Goal: Task Accomplishment & Management: Manage account settings

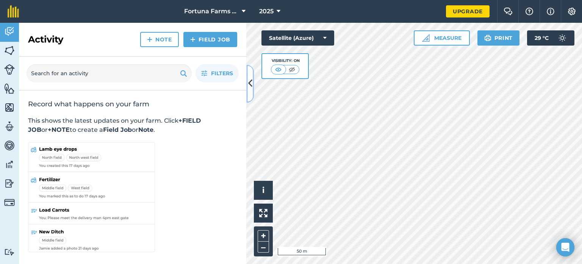
click at [250, 81] on icon at bounding box center [250, 83] width 4 height 13
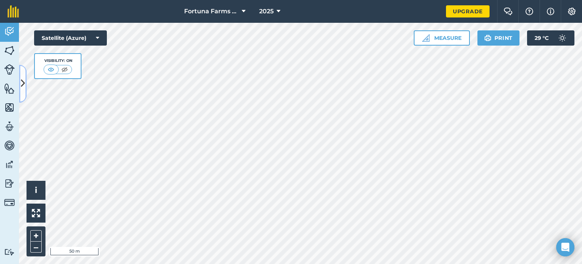
click at [21, 80] on icon at bounding box center [23, 83] width 4 height 13
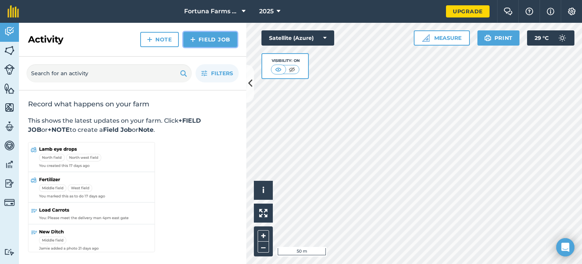
click at [217, 40] on link "Field Job" at bounding box center [211, 39] width 54 height 15
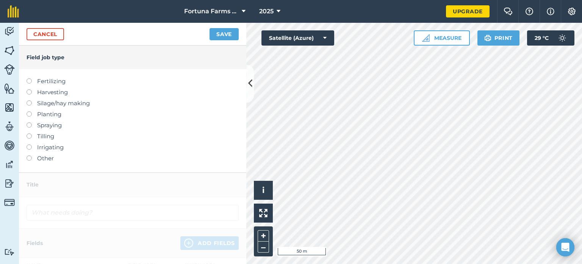
click at [29, 100] on label at bounding box center [32, 100] width 11 height 0
type input "Silage/hay making"
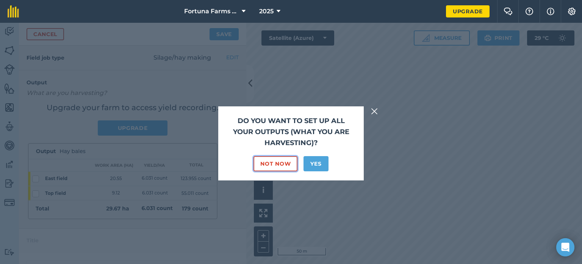
click at [278, 165] on button "Not Now" at bounding box center [276, 163] width 44 height 15
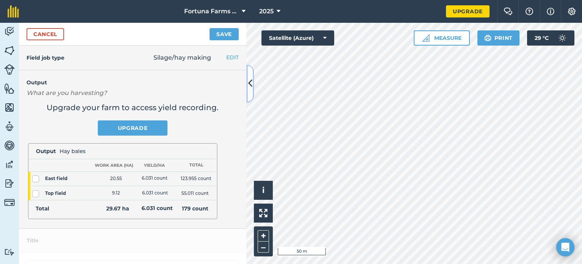
click at [248, 87] on icon at bounding box center [250, 83] width 4 height 13
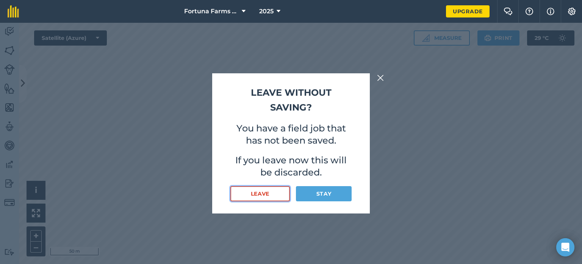
click at [268, 191] on button "Leave" at bounding box center [261, 193] width 60 height 15
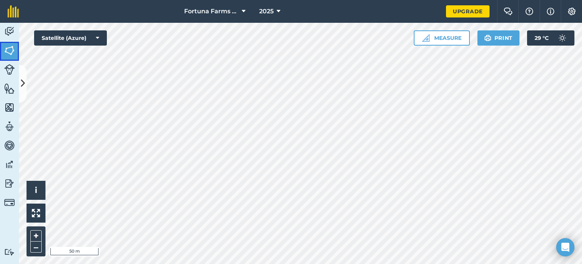
click at [7, 50] on img at bounding box center [9, 50] width 11 height 11
click at [11, 52] on img at bounding box center [9, 50] width 11 height 11
click at [24, 84] on icon at bounding box center [23, 83] width 4 height 13
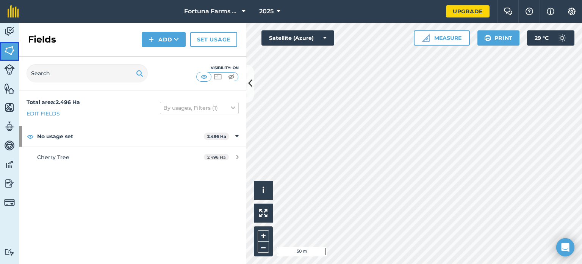
click at [9, 51] on img at bounding box center [9, 50] width 11 height 11
click at [163, 40] on button "Add" at bounding box center [164, 39] width 44 height 15
click at [165, 57] on link "Draw" at bounding box center [164, 56] width 42 height 17
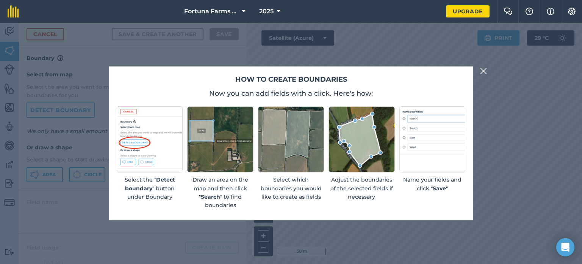
click at [483, 69] on img at bounding box center [483, 70] width 7 height 9
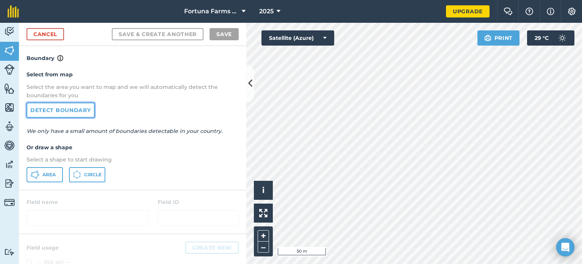
click at [49, 110] on link "Detect boundary" at bounding box center [61, 109] width 68 height 15
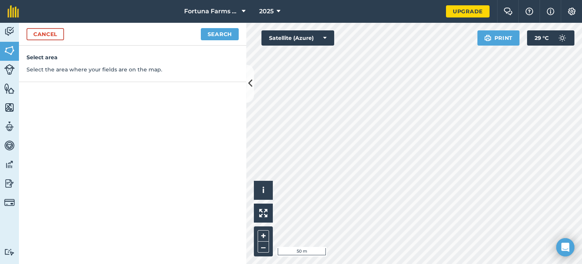
click at [133, 75] on div "Select area Select the area where your fields are on the map." at bounding box center [133, 64] width 228 height 36
click at [55, 75] on div "Select area Select the area where your fields are on the map." at bounding box center [133, 64] width 228 height 36
click at [39, 55] on h4 "Select area" at bounding box center [133, 57] width 212 height 8
click at [223, 38] on button "Search" at bounding box center [220, 34] width 38 height 12
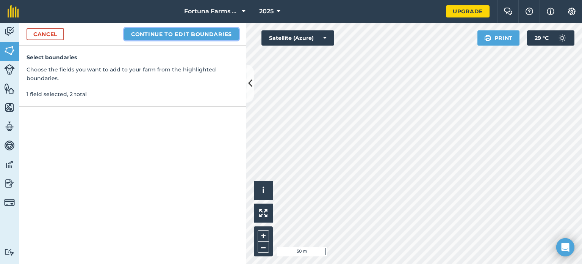
click at [197, 35] on button "Continue to edit boundaries" at bounding box center [181, 34] width 115 height 12
click at [187, 34] on button "Continue to name fields" at bounding box center [190, 34] width 98 height 12
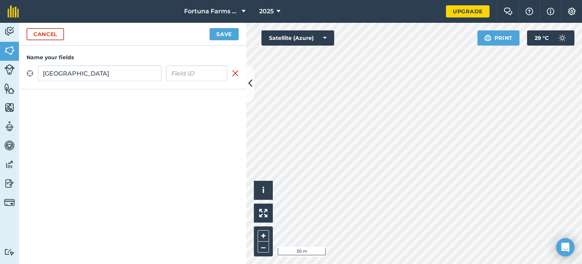
type input "Mill Field"
click at [227, 34] on button "Save" at bounding box center [224, 34] width 29 height 12
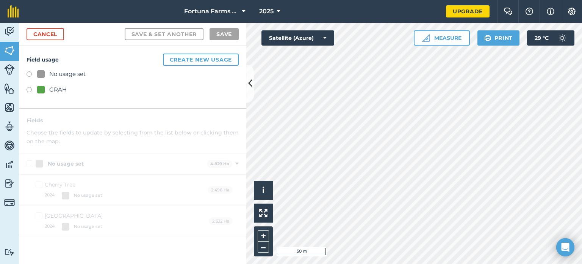
click at [42, 88] on div at bounding box center [41, 90] width 8 height 8
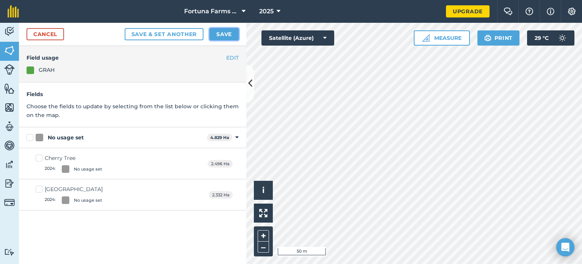
click at [223, 35] on button "Save" at bounding box center [224, 34] width 29 height 12
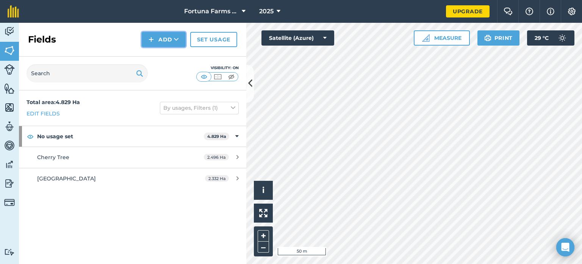
click at [168, 39] on button "Add" at bounding box center [164, 39] width 44 height 15
click at [165, 57] on link "Draw" at bounding box center [164, 56] width 42 height 17
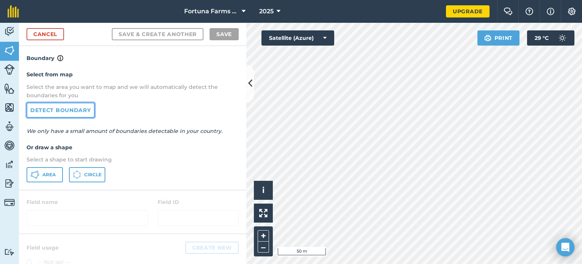
click at [52, 110] on link "Detect boundary" at bounding box center [61, 109] width 68 height 15
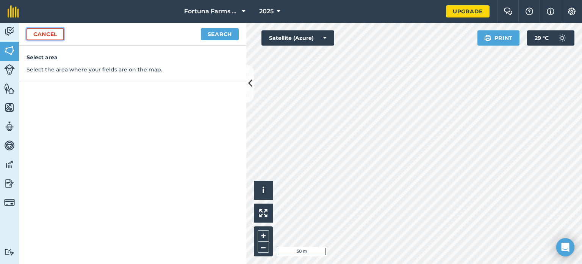
click at [49, 37] on link "Cancel" at bounding box center [46, 34] width 38 height 12
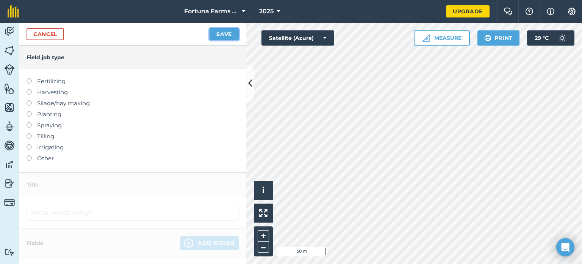
click at [226, 35] on button "Save" at bounding box center [224, 34] width 29 height 12
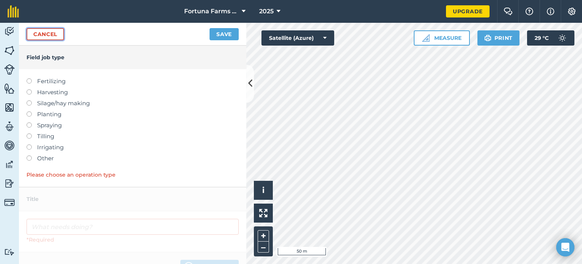
click at [56, 35] on link "Cancel" at bounding box center [46, 34] width 38 height 12
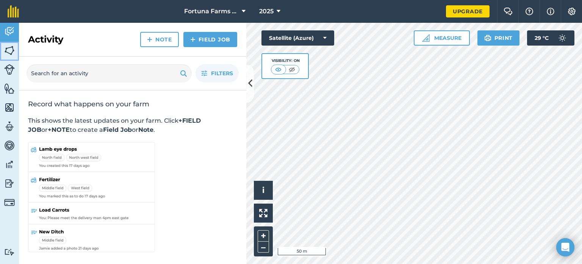
click at [7, 51] on img at bounding box center [9, 50] width 11 height 11
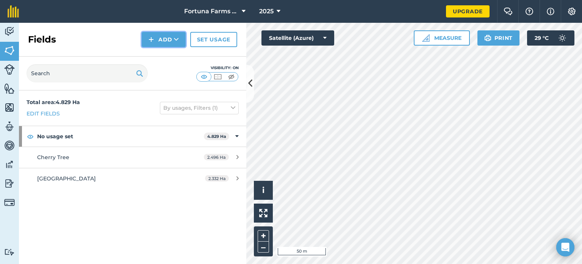
click at [164, 39] on button "Add" at bounding box center [164, 39] width 44 height 15
click at [162, 55] on link "Draw" at bounding box center [164, 56] width 42 height 17
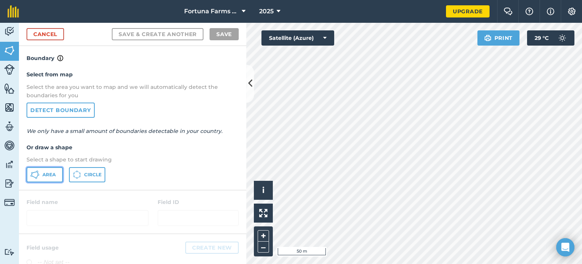
click at [44, 174] on span "Area" at bounding box center [48, 174] width 13 height 6
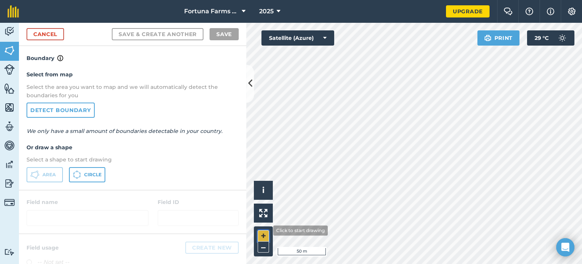
click at [268, 230] on button "+" at bounding box center [263, 235] width 11 height 11
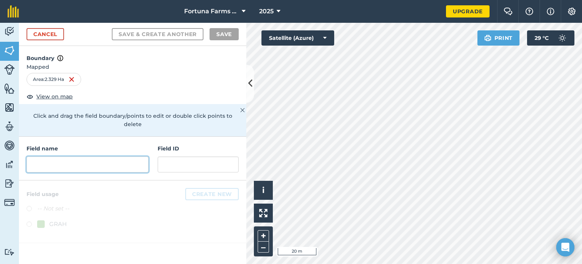
click at [44, 157] on input "text" at bounding box center [88, 164] width 122 height 16
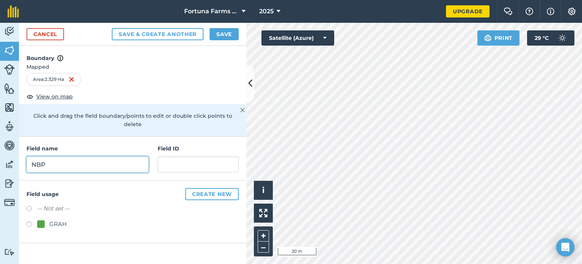
type input "NBP"
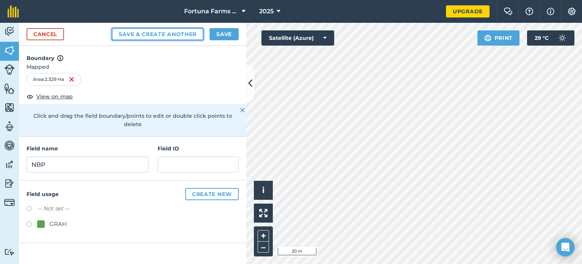
click at [147, 35] on button "Save & Create Another" at bounding box center [158, 34] width 92 height 12
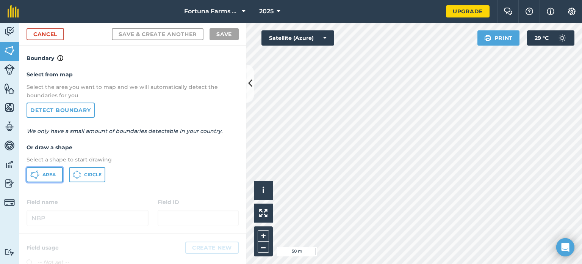
click at [46, 173] on span "Area" at bounding box center [48, 174] width 13 height 6
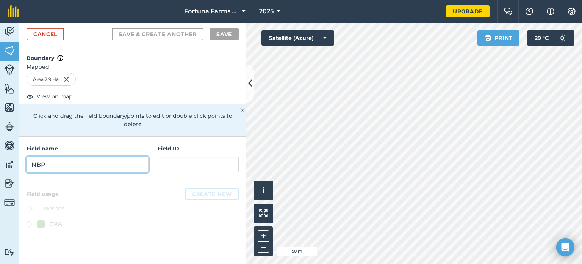
click at [63, 156] on input "NBP" at bounding box center [88, 164] width 122 height 16
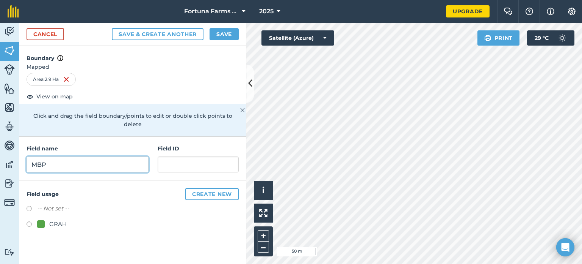
type input "MBP"
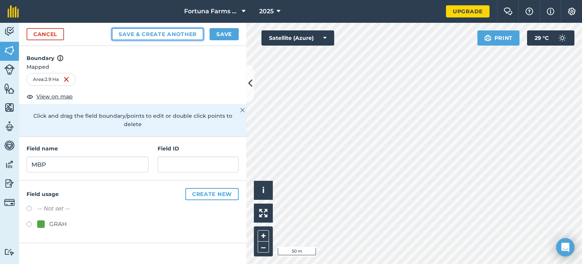
click at [162, 33] on button "Save & Create Another" at bounding box center [158, 34] width 92 height 12
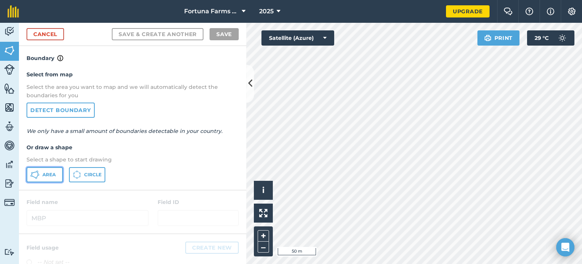
click at [42, 175] on span "Area" at bounding box center [48, 174] width 13 height 6
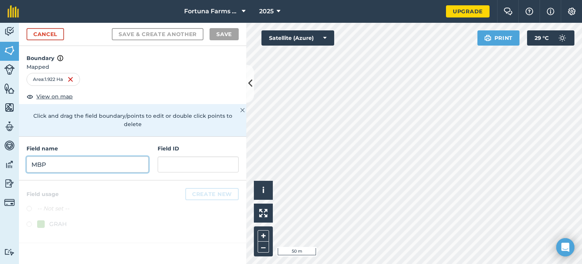
click at [56, 156] on input "MBP" at bounding box center [88, 164] width 122 height 16
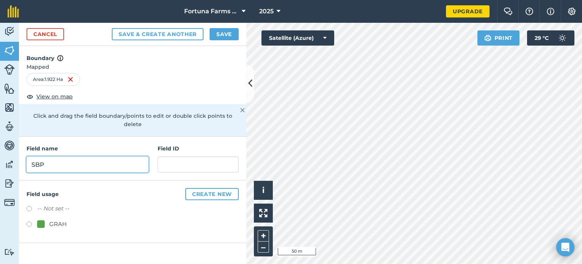
type input "SBP"
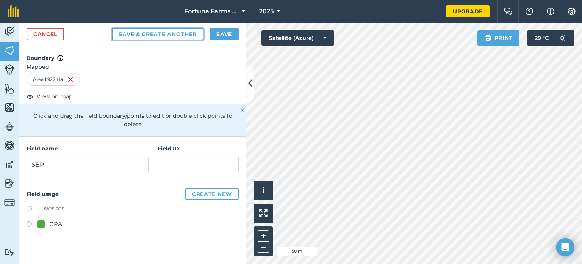
click at [145, 33] on button "Save & Create Another" at bounding box center [158, 34] width 92 height 12
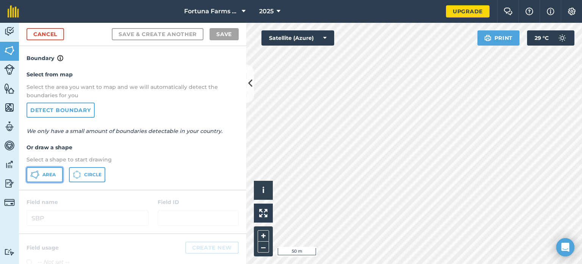
click at [47, 173] on span "Area" at bounding box center [48, 174] width 13 height 6
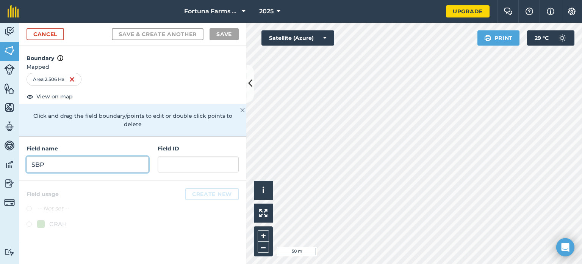
click at [54, 157] on input "SBP" at bounding box center [88, 164] width 122 height 16
type input "f"
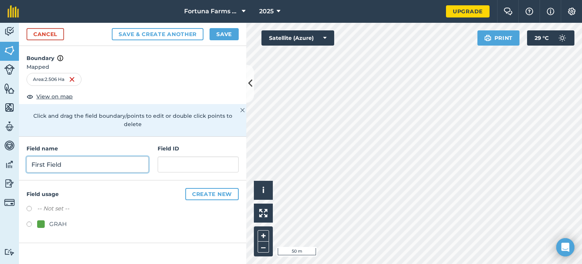
type input "First Field"
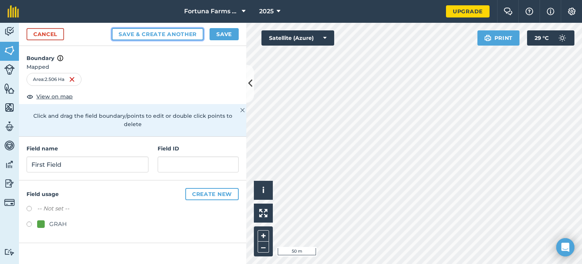
click at [149, 31] on button "Save & Create Another" at bounding box center [158, 34] width 92 height 12
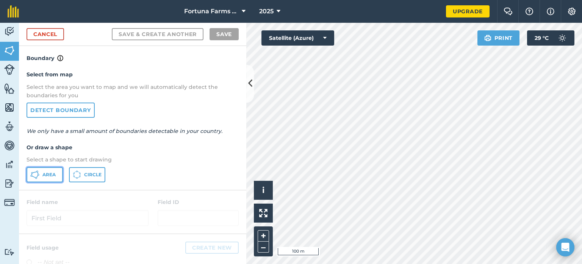
click at [52, 176] on span "Area" at bounding box center [48, 174] width 13 height 6
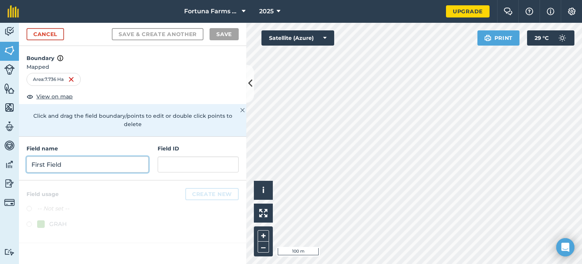
click at [41, 156] on input "First Field" at bounding box center [88, 164] width 122 height 16
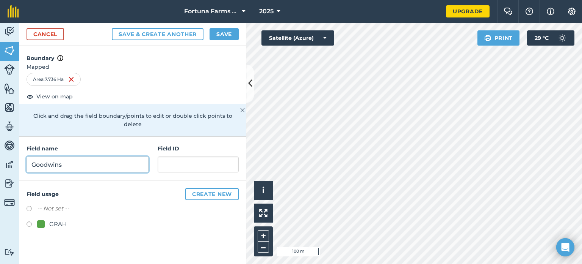
type input "Goodwins"
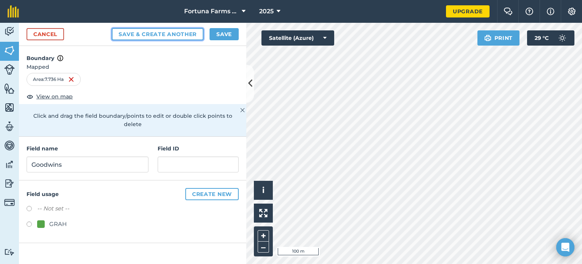
click at [151, 33] on button "Save & Create Another" at bounding box center [158, 34] width 92 height 12
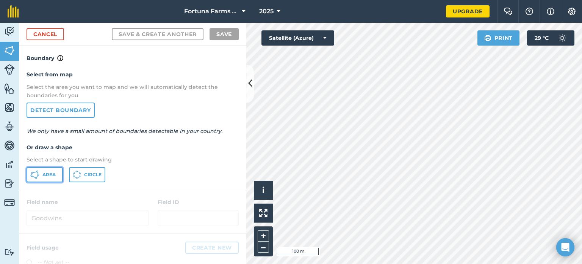
click at [46, 173] on span "Area" at bounding box center [48, 174] width 13 height 6
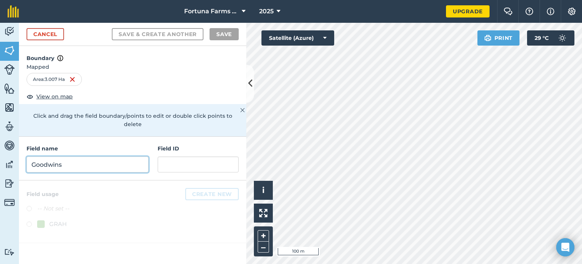
click at [36, 156] on input "Goodwins" at bounding box center [88, 164] width 122 height 16
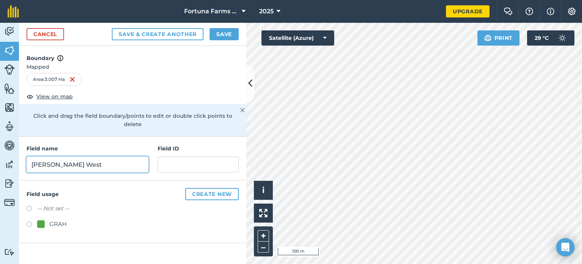
type input "Jensen's West"
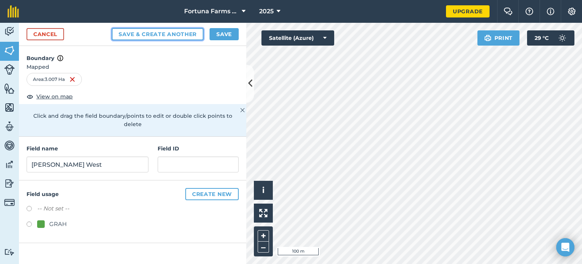
click at [165, 33] on button "Save & Create Another" at bounding box center [158, 34] width 92 height 12
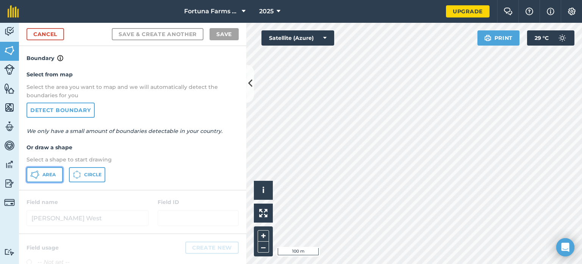
click at [40, 172] on button "Area" at bounding box center [45, 174] width 36 height 15
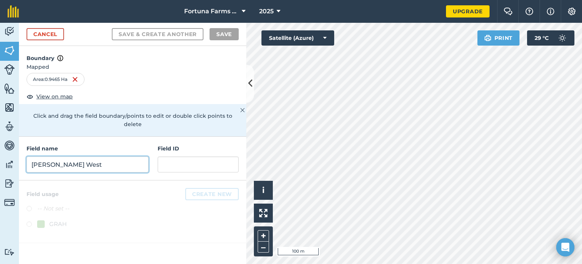
click at [67, 159] on input "Jensen's West" at bounding box center [88, 164] width 122 height 16
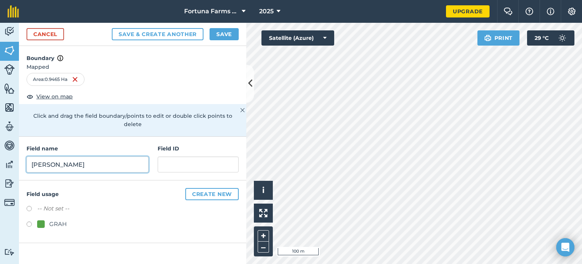
type input "Jensen Orchard"
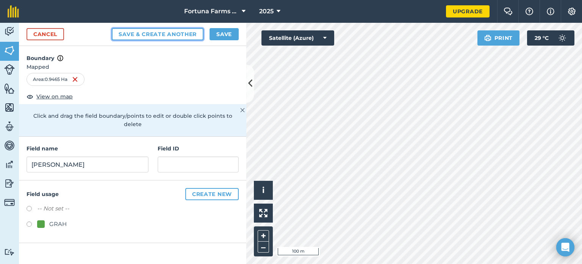
click at [154, 33] on button "Save & Create Another" at bounding box center [158, 34] width 92 height 12
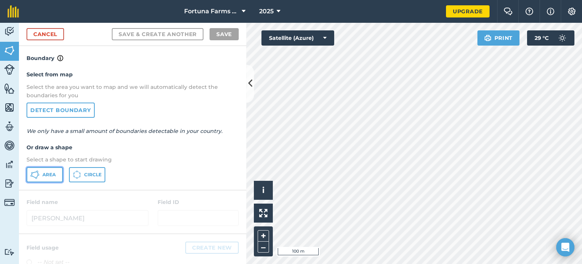
click at [47, 174] on span "Area" at bounding box center [48, 174] width 13 height 6
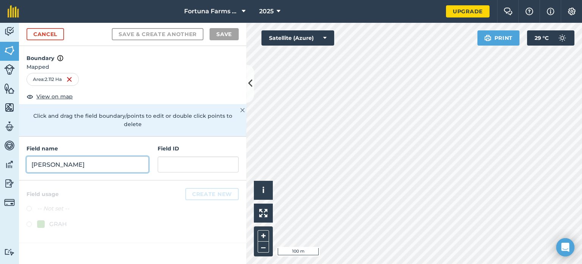
click at [50, 156] on input "Jensen Orchard" at bounding box center [88, 164] width 122 height 16
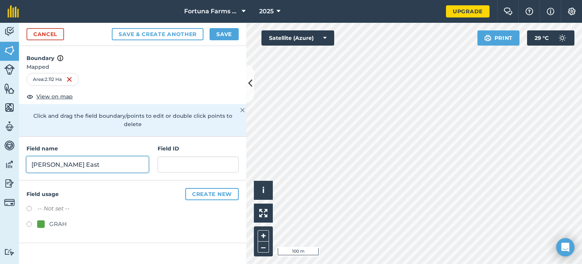
type input "Jensen's East"
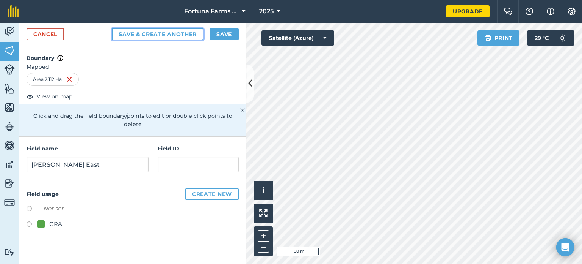
click at [150, 36] on button "Save & Create Another" at bounding box center [158, 34] width 92 height 12
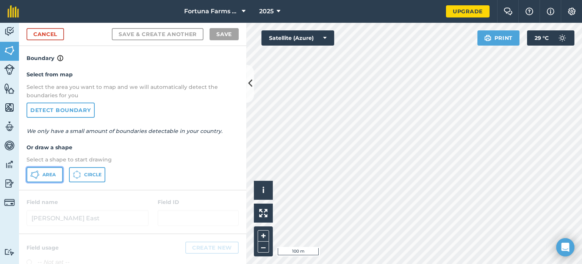
click at [42, 172] on span "Area" at bounding box center [48, 174] width 13 height 6
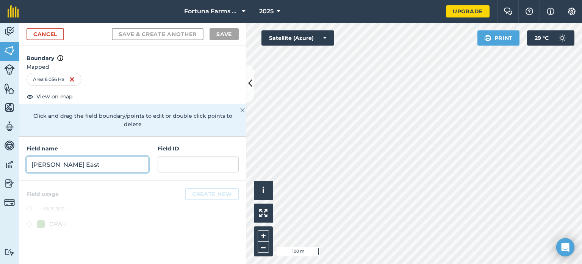
click at [49, 156] on input "Jensen's East" at bounding box center [88, 164] width 122 height 16
type input "!"
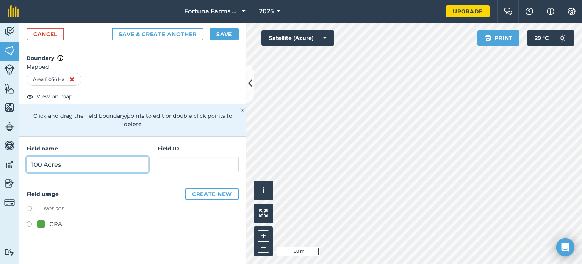
type input "100 Acres"
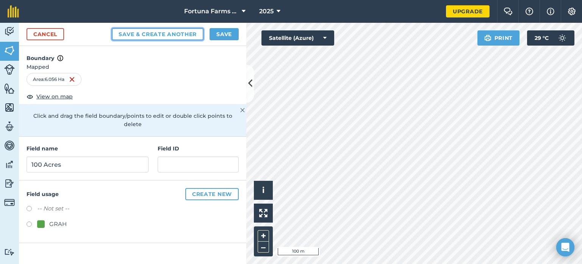
click at [146, 33] on button "Save & Create Another" at bounding box center [158, 34] width 92 height 12
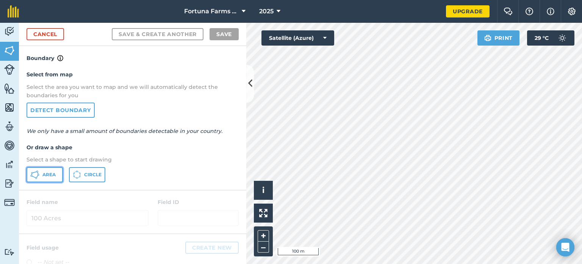
click at [47, 176] on span "Area" at bounding box center [48, 174] width 13 height 6
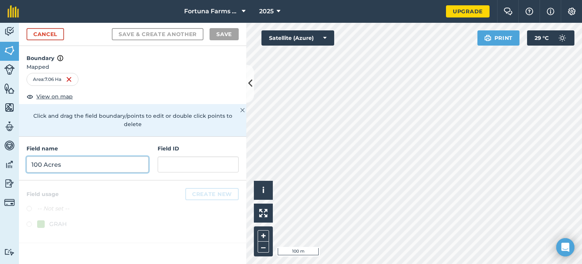
click at [44, 156] on input "100 Acres" at bounding box center [88, 164] width 122 height 16
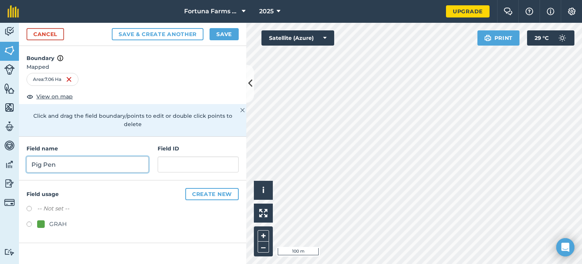
type input "Pig Pen"
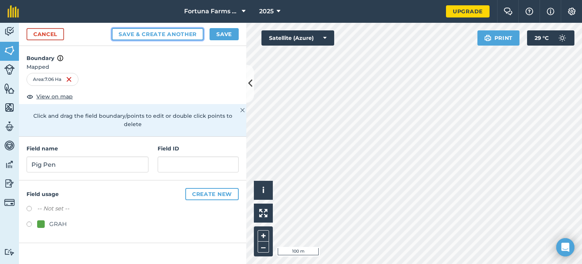
click at [138, 35] on button "Save & Create Another" at bounding box center [158, 34] width 92 height 12
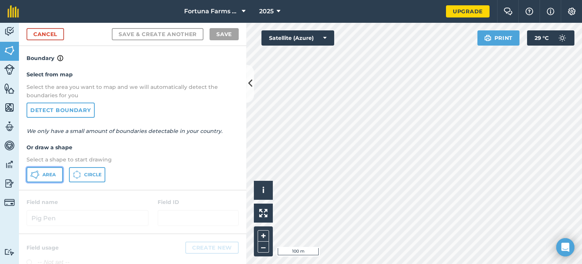
drag, startPoint x: 38, startPoint y: 174, endPoint x: 50, endPoint y: 163, distance: 16.1
click at [38, 173] on icon at bounding box center [34, 174] width 9 height 9
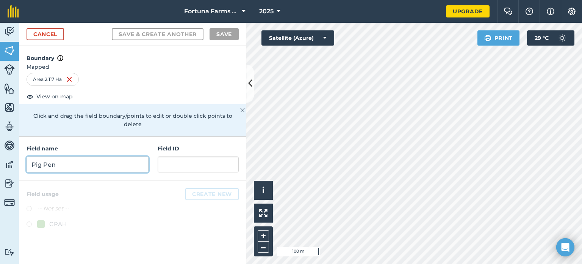
click at [46, 159] on input "Pig Pen" at bounding box center [88, 164] width 122 height 16
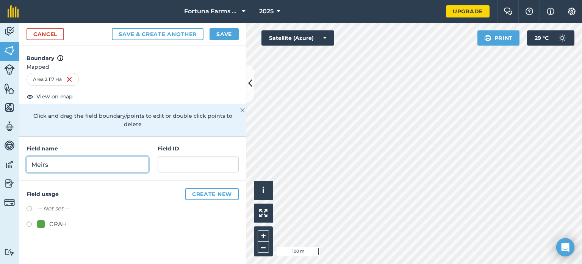
type input "Meirs"
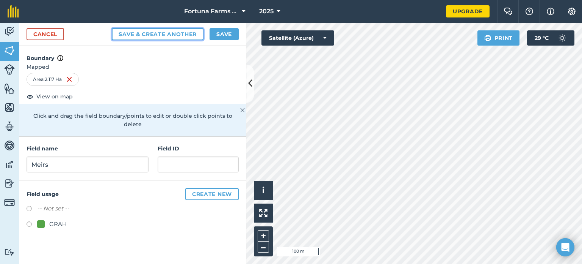
click at [172, 34] on button "Save & Create Another" at bounding box center [158, 34] width 92 height 12
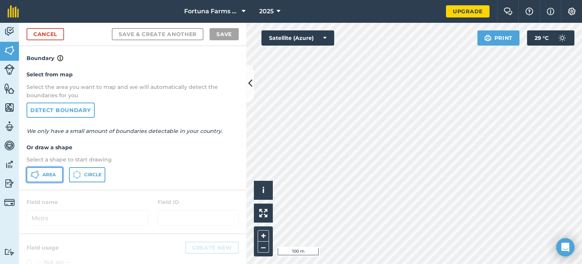
click at [42, 175] on button "Area" at bounding box center [45, 174] width 36 height 15
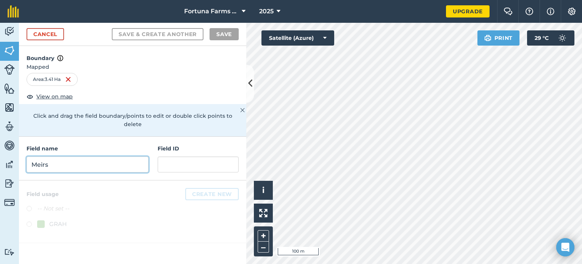
click at [64, 156] on input "Meirs" at bounding box center [88, 164] width 122 height 16
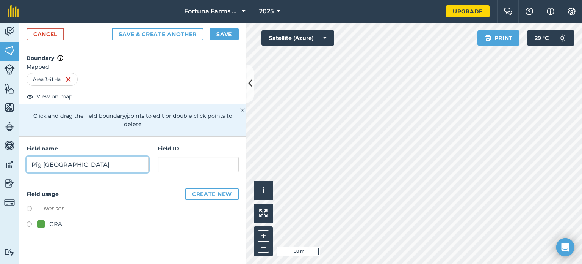
type input "Pig Pen East"
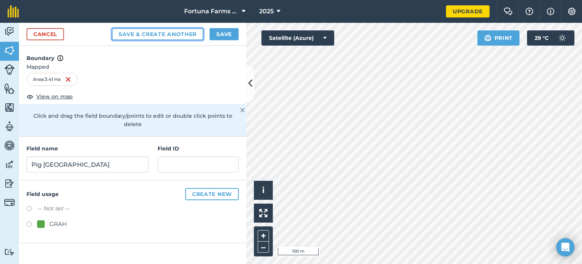
click at [177, 32] on button "Save & Create Another" at bounding box center [158, 34] width 92 height 12
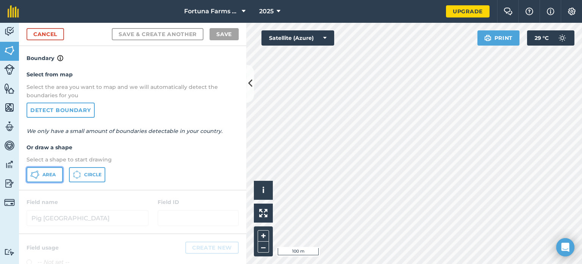
click at [47, 176] on span "Area" at bounding box center [48, 174] width 13 height 6
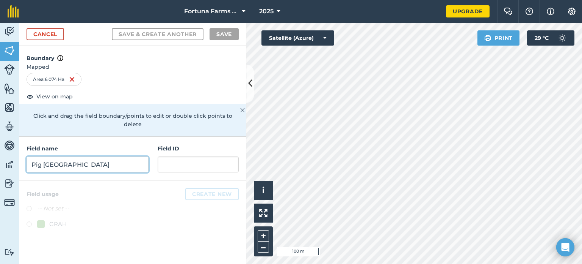
click at [36, 159] on input "Pig Pen East" at bounding box center [88, 164] width 122 height 16
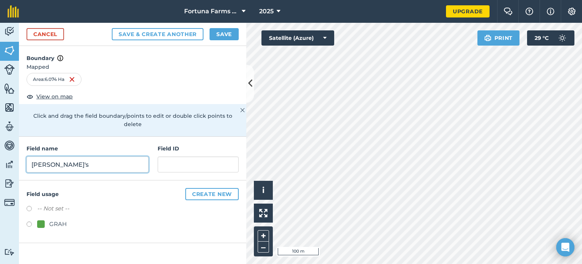
type input "Ron's"
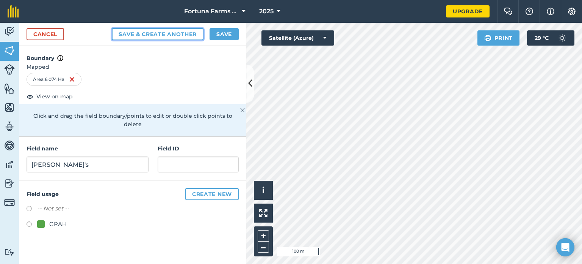
click at [146, 34] on button "Save & Create Another" at bounding box center [158, 34] width 92 height 12
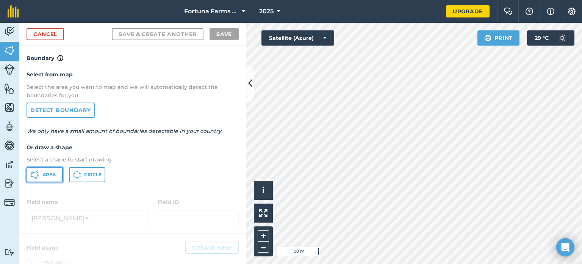
click at [41, 171] on button "Area" at bounding box center [45, 174] width 36 height 15
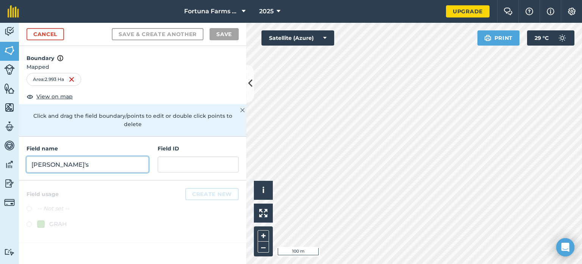
click at [49, 156] on input "Ron's" at bounding box center [88, 164] width 122 height 16
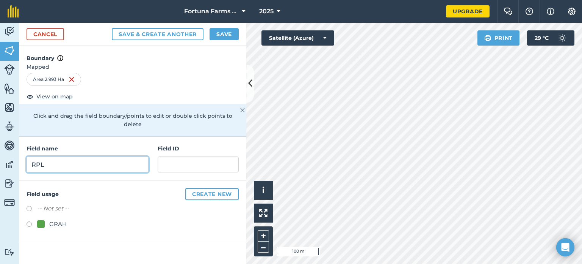
type input "RPL"
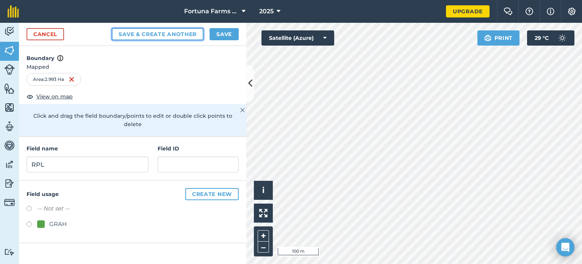
click at [166, 35] on button "Save & Create Another" at bounding box center [158, 34] width 92 height 12
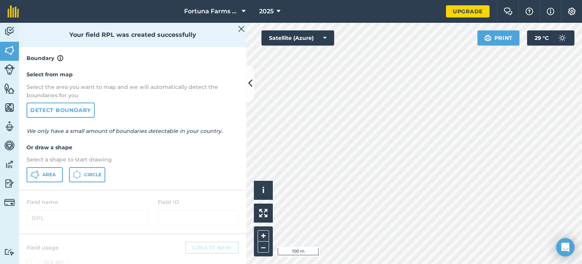
click at [446, 263] on html "Fortuna Farms Ltd 2025 Upgrade Farm Chat Help Info Settings Map printing is not…" at bounding box center [291, 132] width 582 height 264
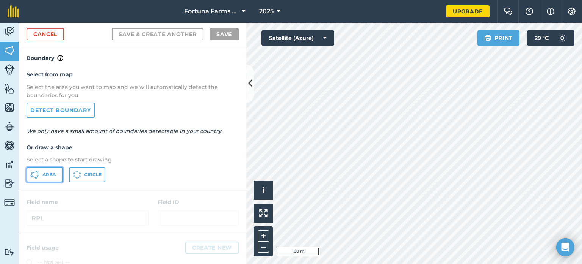
click at [40, 177] on button "Area" at bounding box center [45, 174] width 36 height 15
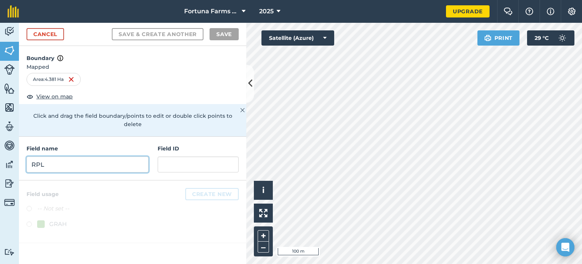
click at [44, 156] on input "RPL" at bounding box center [88, 164] width 122 height 16
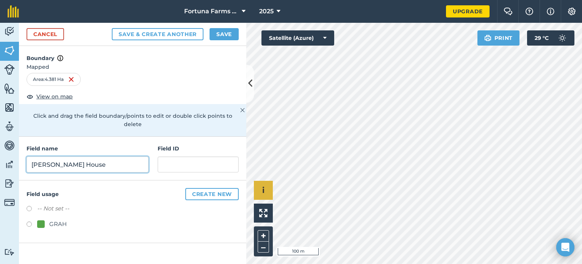
type input "Peck's House"
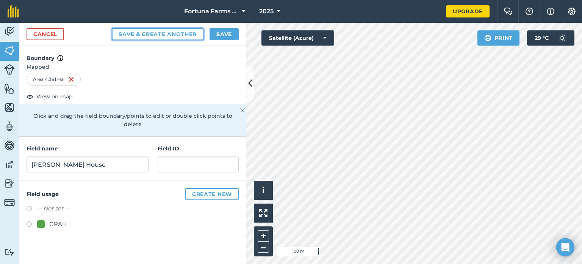
click at [154, 36] on button "Save & Create Another" at bounding box center [158, 34] width 92 height 12
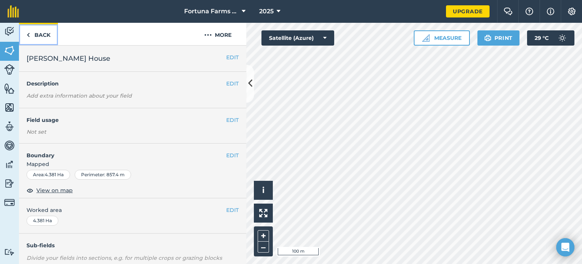
click at [40, 32] on link "Back" at bounding box center [38, 34] width 39 height 22
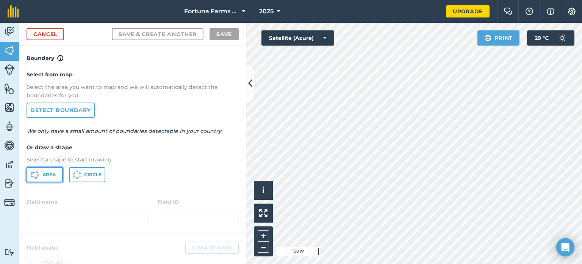
drag, startPoint x: 52, startPoint y: 176, endPoint x: 73, endPoint y: 157, distance: 28.8
click at [52, 176] on span "Area" at bounding box center [48, 174] width 13 height 6
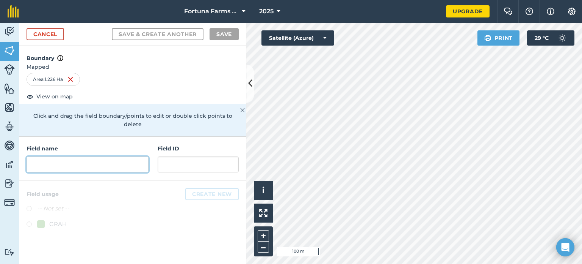
click at [50, 156] on input "text" at bounding box center [88, 164] width 122 height 16
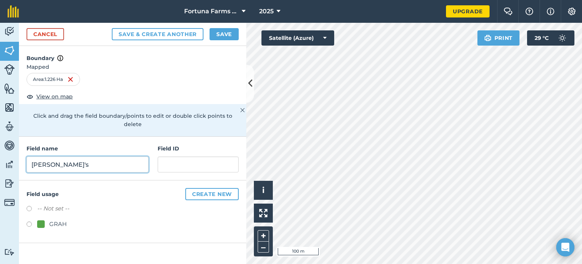
type input "Tara's"
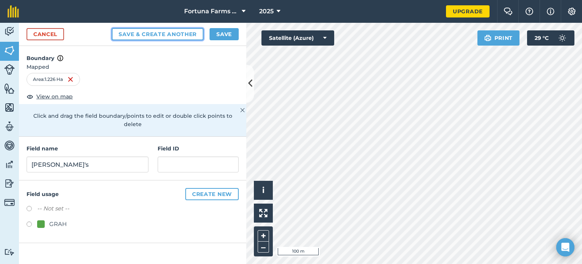
click at [141, 33] on button "Save & Create Another" at bounding box center [158, 34] width 92 height 12
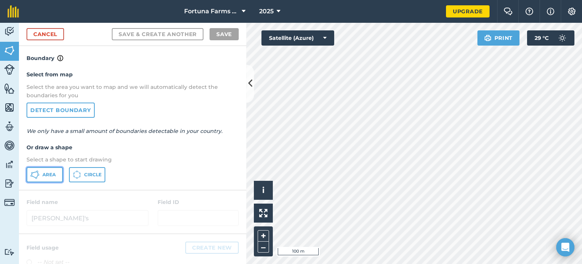
click at [47, 176] on span "Area" at bounding box center [48, 174] width 13 height 6
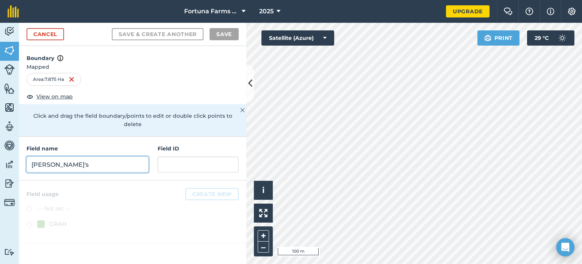
click at [47, 156] on input "Tara's" at bounding box center [88, 164] width 122 height 16
type input "!"
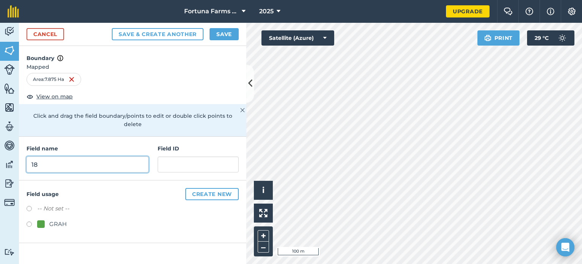
type input "1"
type input "Peck's 18 Acres"
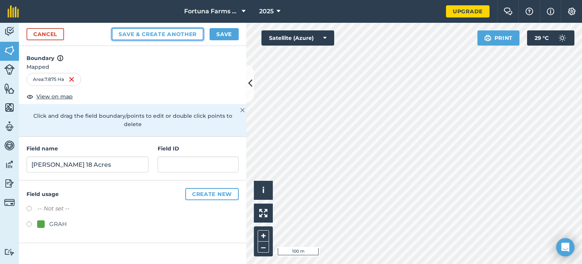
click at [159, 34] on button "Save & Create Another" at bounding box center [158, 34] width 92 height 12
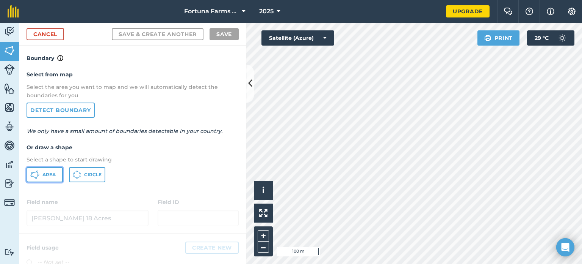
click at [41, 173] on button "Area" at bounding box center [45, 174] width 36 height 15
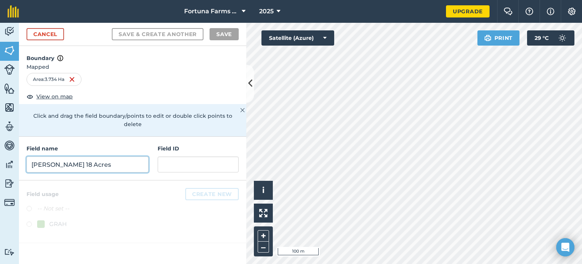
click at [61, 156] on input "Peck's 18 Acres" at bounding box center [88, 164] width 122 height 16
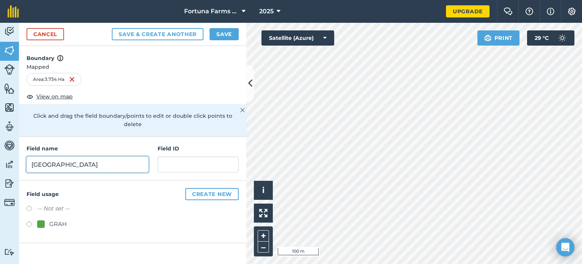
type input "Far East"
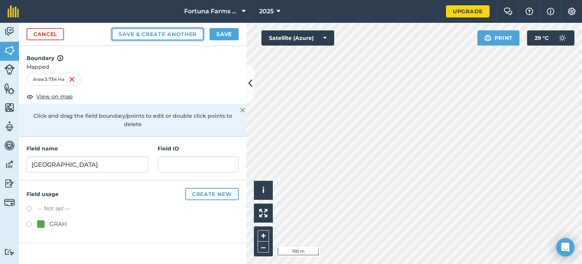
click at [162, 31] on button "Save & Create Another" at bounding box center [158, 34] width 92 height 12
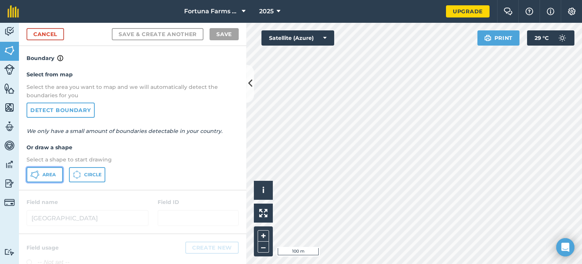
click at [42, 176] on span "Area" at bounding box center [48, 174] width 13 height 6
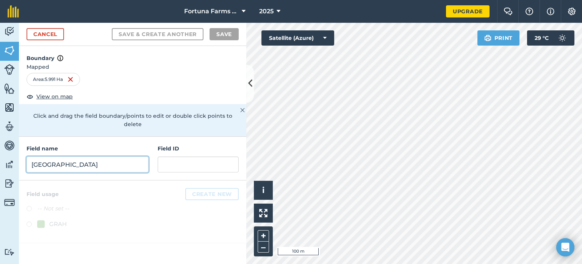
click at [74, 156] on input "Far East" at bounding box center [88, 164] width 122 height 16
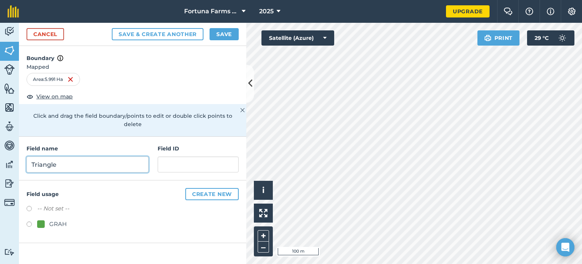
type input "Triangle"
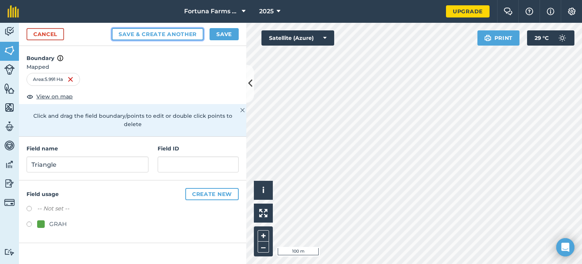
click at [161, 30] on button "Save & Create Another" at bounding box center [158, 34] width 92 height 12
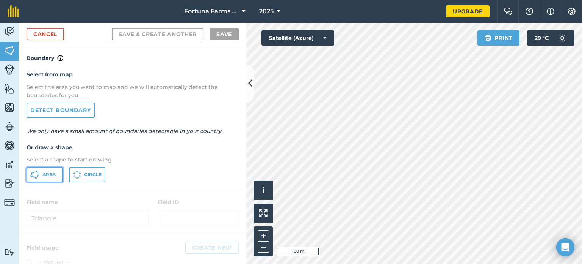
drag, startPoint x: 50, startPoint y: 174, endPoint x: 71, endPoint y: 166, distance: 23.0
click at [52, 173] on span "Area" at bounding box center [48, 174] width 13 height 6
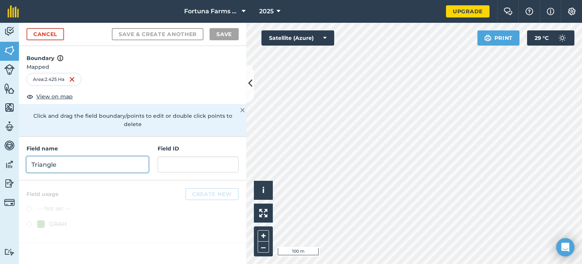
click at [43, 156] on input "Triangle" at bounding box center [88, 164] width 122 height 16
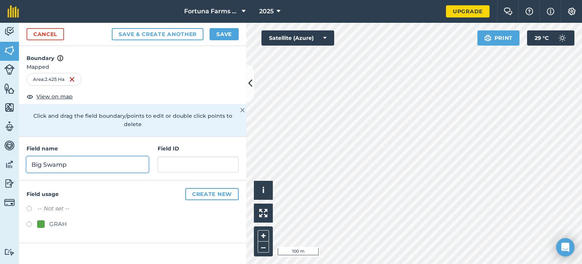
type input "Big Swamp"
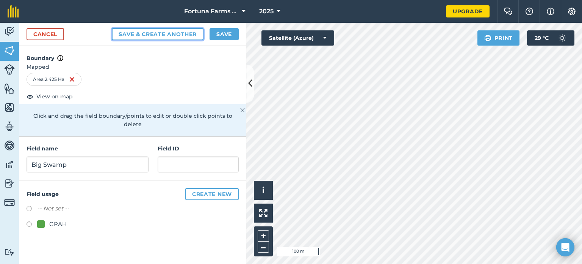
click at [169, 32] on button "Save & Create Another" at bounding box center [158, 34] width 92 height 12
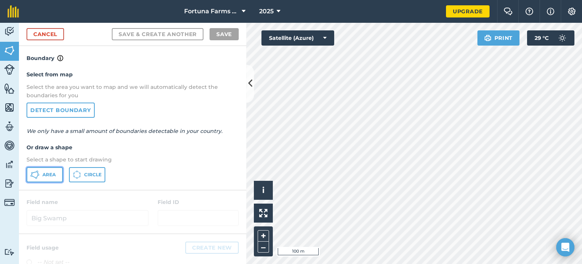
click at [44, 176] on span "Area" at bounding box center [48, 174] width 13 height 6
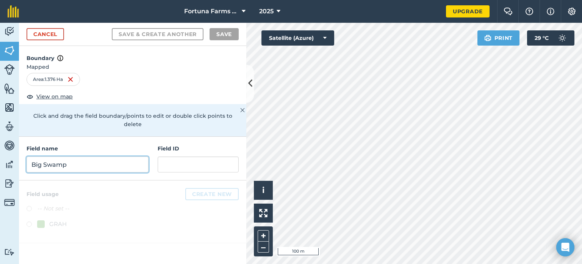
click at [63, 157] on input "Big Swamp" at bounding box center [88, 164] width 122 height 16
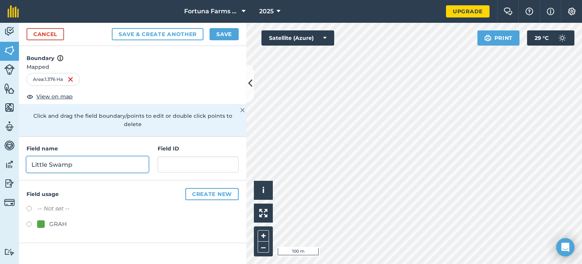
type input "Little Swamp"
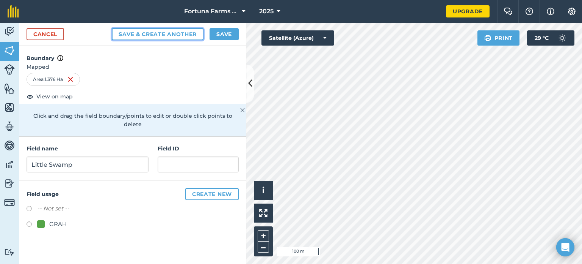
click at [168, 33] on button "Save & Create Another" at bounding box center [158, 34] width 92 height 12
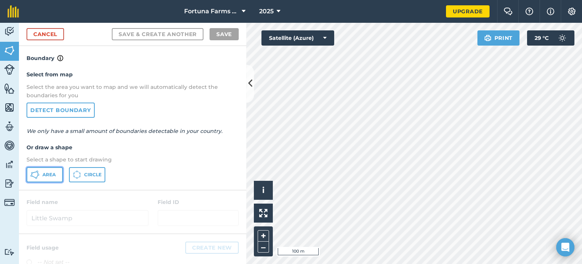
click at [39, 174] on button "Area" at bounding box center [45, 174] width 36 height 15
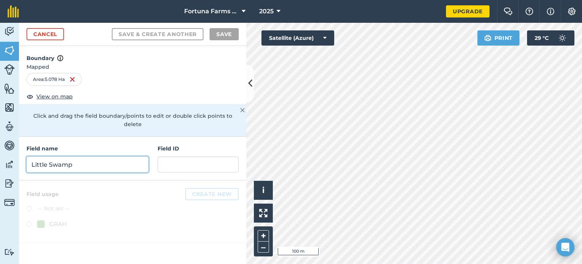
click at [54, 160] on input "Little Swamp" at bounding box center [88, 164] width 122 height 16
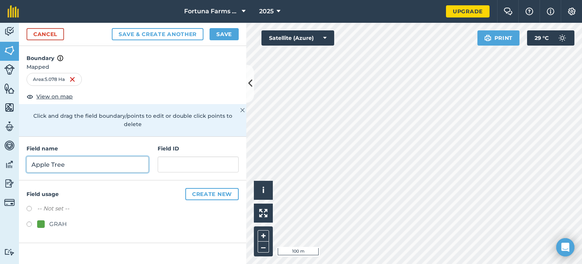
type input "Apple Tree"
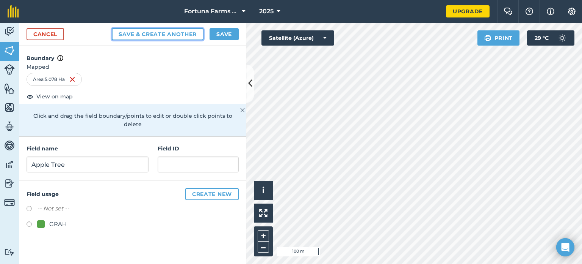
click at [170, 34] on button "Save & Create Another" at bounding box center [158, 34] width 92 height 12
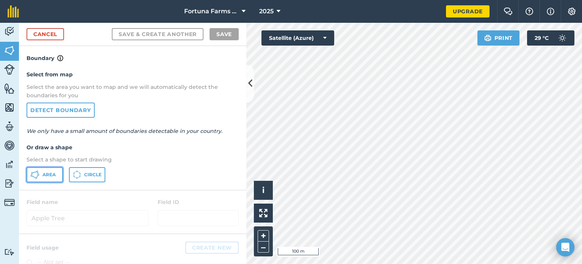
click at [47, 174] on span "Area" at bounding box center [48, 174] width 13 height 6
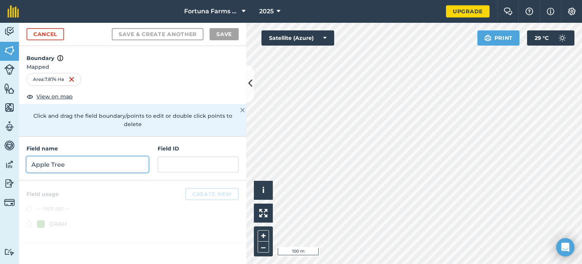
click at [42, 161] on input "Apple Tree" at bounding box center [88, 164] width 122 height 16
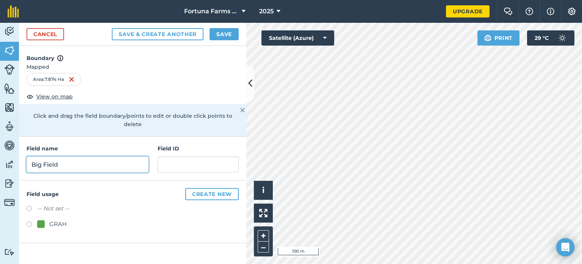
type input "Big Field"
click at [226, 36] on button "Save" at bounding box center [224, 34] width 29 height 12
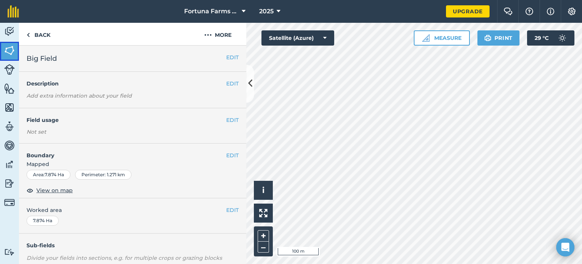
click at [11, 51] on img at bounding box center [9, 50] width 11 height 11
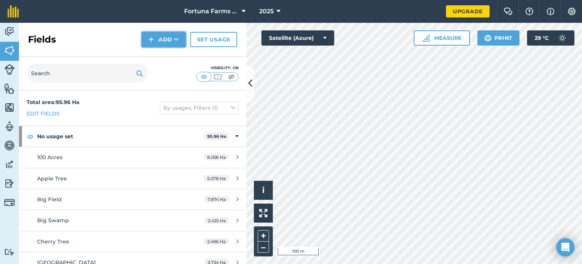
click at [160, 41] on button "Add" at bounding box center [164, 39] width 44 height 15
click at [170, 41] on button "Add Draw Import" at bounding box center [164, 39] width 44 height 15
click at [166, 41] on button "Add" at bounding box center [164, 39] width 44 height 15
click at [165, 56] on link "Draw" at bounding box center [164, 56] width 42 height 17
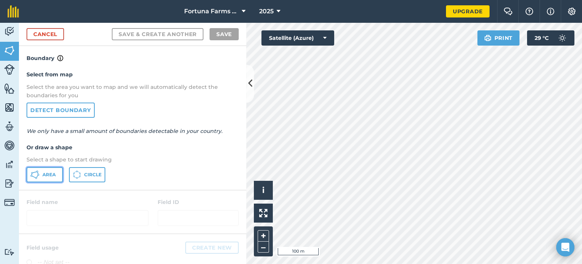
click at [50, 173] on span "Area" at bounding box center [48, 174] width 13 height 6
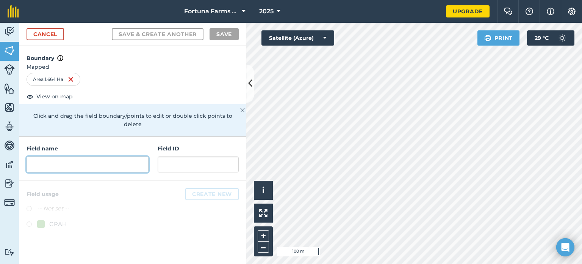
click at [41, 156] on input "text" at bounding box center [88, 164] width 122 height 16
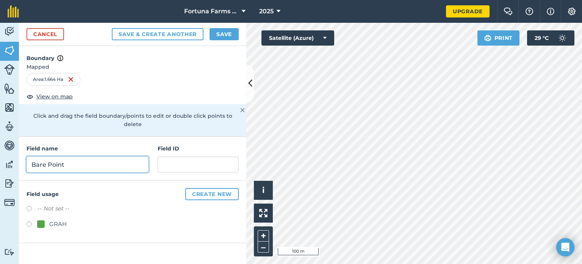
type input "Bare Point"
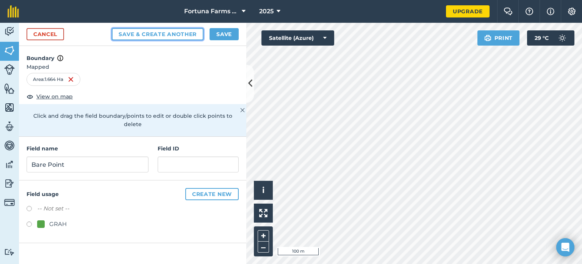
click at [160, 35] on button "Save & Create Another" at bounding box center [158, 34] width 92 height 12
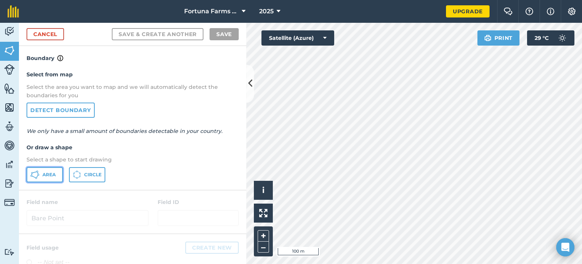
click at [39, 173] on icon at bounding box center [39, 174] width 2 height 2
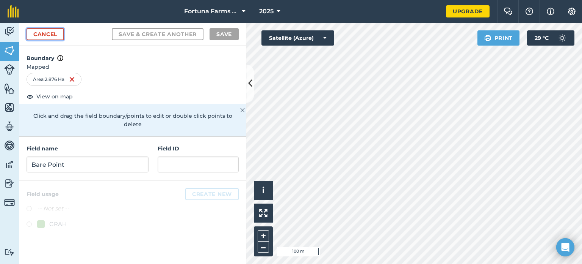
click at [51, 32] on link "Cancel" at bounding box center [46, 34] width 38 height 12
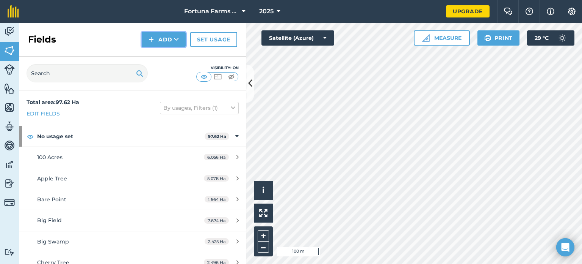
click at [167, 40] on button "Add" at bounding box center [164, 39] width 44 height 15
click at [164, 55] on link "Draw" at bounding box center [164, 56] width 42 height 17
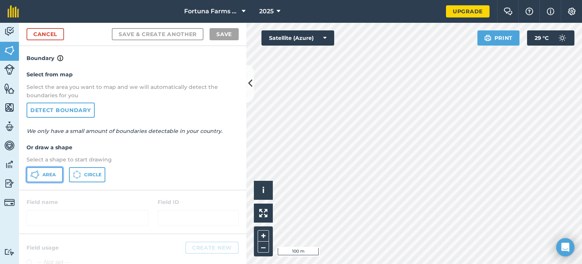
click at [42, 175] on span "Area" at bounding box center [48, 174] width 13 height 6
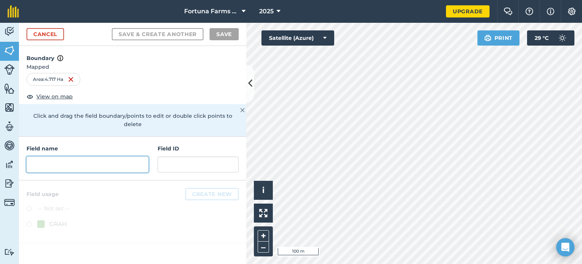
click at [43, 156] on input "text" at bounding box center [88, 164] width 122 height 16
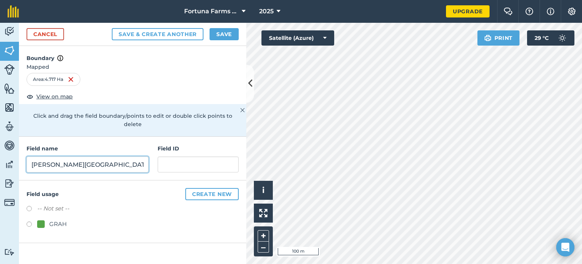
type input "Kerber's House Field"
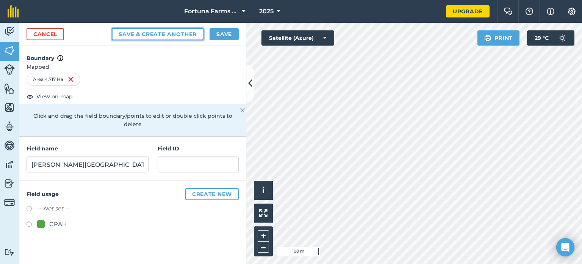
click at [153, 35] on button "Save & Create Another" at bounding box center [158, 34] width 92 height 12
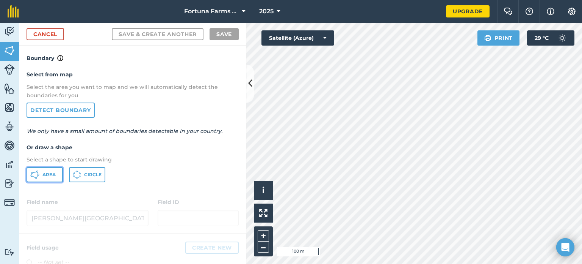
click at [42, 174] on button "Area" at bounding box center [45, 174] width 36 height 15
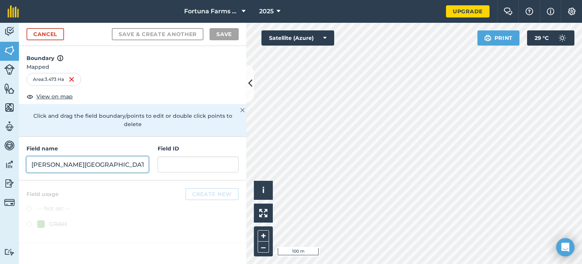
click at [42, 160] on input "Kerber's House Field" at bounding box center [88, 164] width 122 height 16
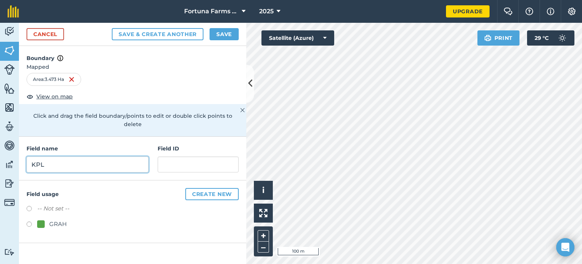
type input "KPL"
click at [223, 32] on button "Save" at bounding box center [224, 34] width 29 height 12
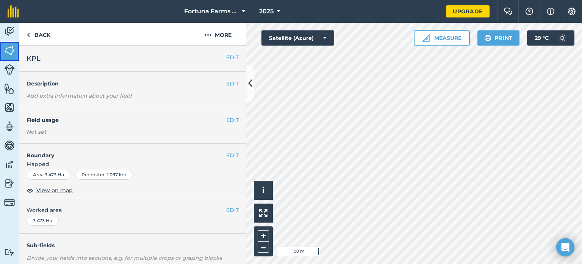
click at [9, 47] on img at bounding box center [9, 50] width 11 height 11
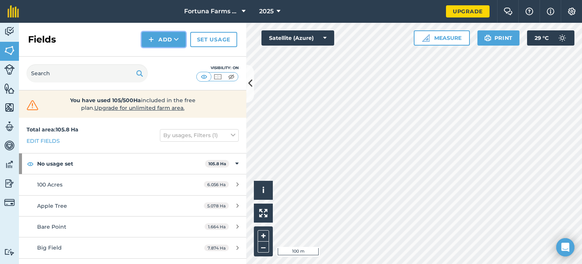
click at [158, 40] on button "Add" at bounding box center [164, 39] width 44 height 15
click at [163, 55] on link "Draw" at bounding box center [164, 56] width 42 height 17
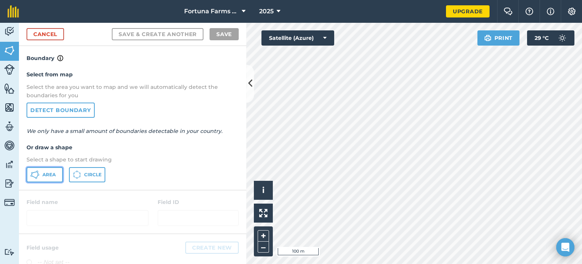
click at [43, 173] on span "Area" at bounding box center [48, 174] width 13 height 6
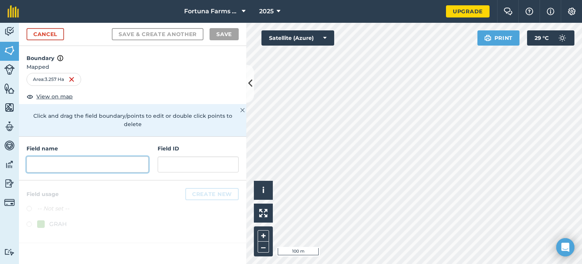
click at [44, 156] on input "text" at bounding box center [88, 164] width 122 height 16
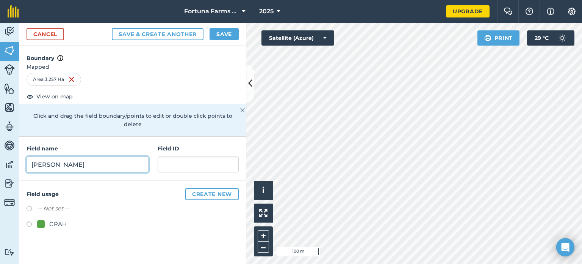
type input "Parker's"
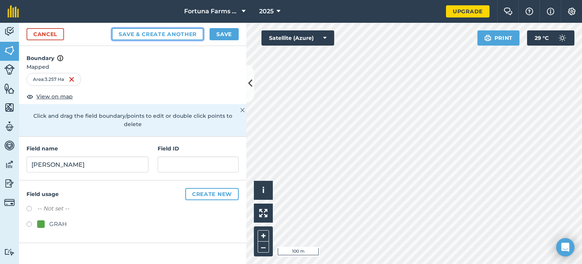
click at [157, 36] on button "Save & Create Another" at bounding box center [158, 34] width 92 height 12
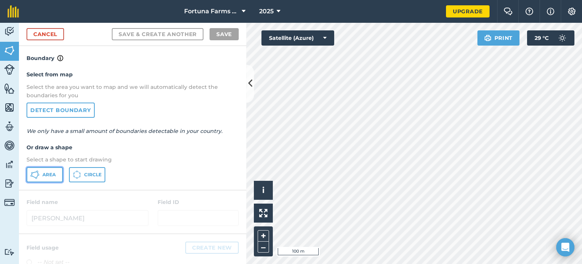
click at [44, 175] on span "Area" at bounding box center [48, 174] width 13 height 6
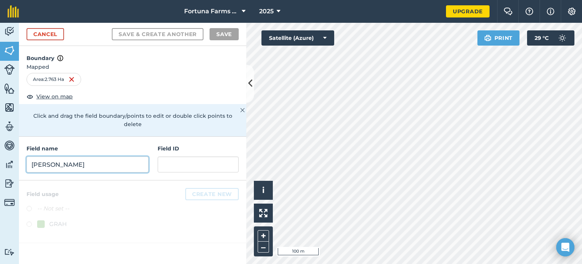
click at [74, 159] on input "Parker's" at bounding box center [88, 164] width 122 height 16
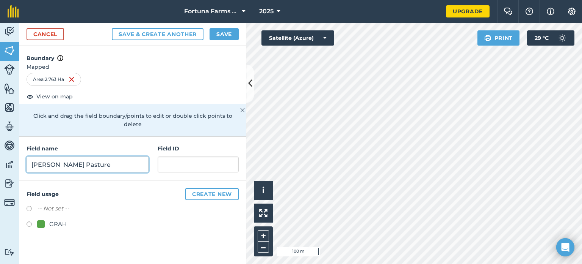
type input "Kerber's Pasture"
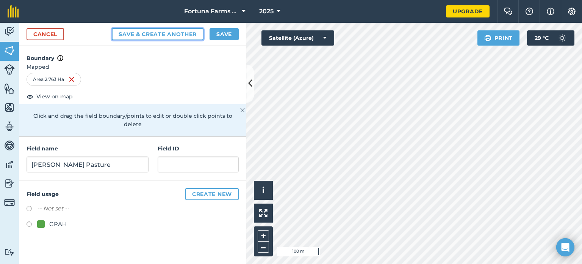
click at [159, 34] on button "Save & Create Another" at bounding box center [158, 34] width 92 height 12
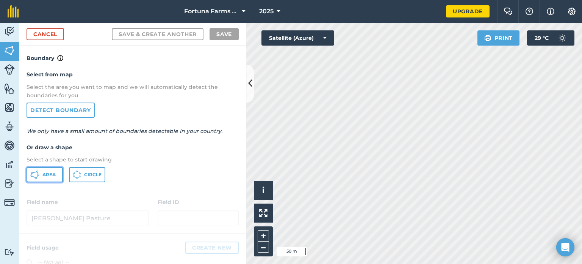
click at [37, 173] on icon at bounding box center [34, 174] width 9 height 9
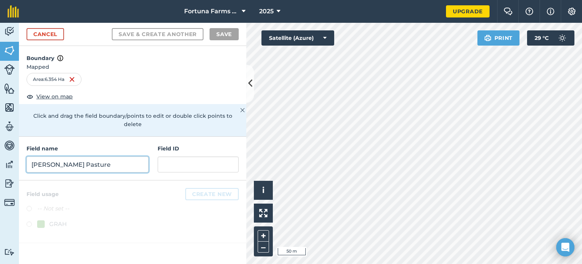
click at [78, 156] on input "Kerber's Pasture" at bounding box center [88, 164] width 122 height 16
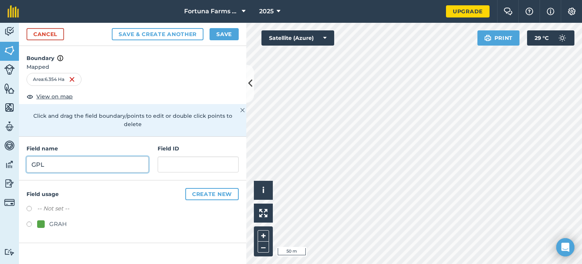
type input "GPL"
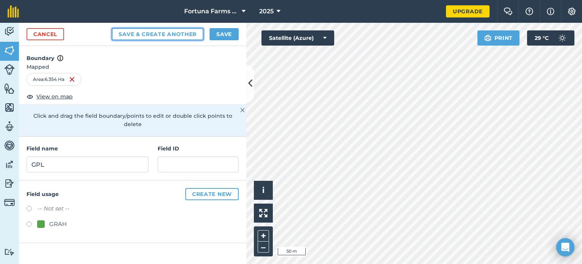
click at [158, 31] on button "Save & Create Another" at bounding box center [158, 34] width 92 height 12
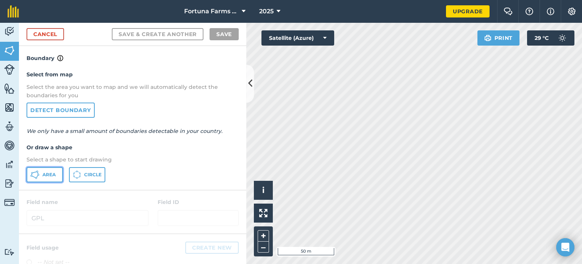
click at [35, 174] on icon at bounding box center [34, 174] width 9 height 9
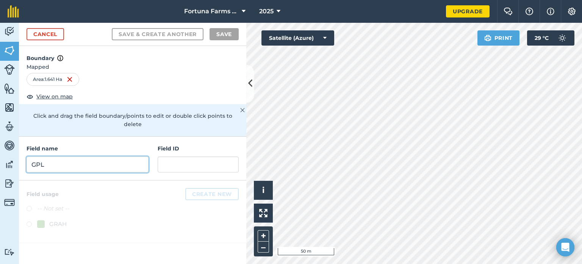
click at [49, 156] on input "GPL" at bounding box center [88, 164] width 122 height 16
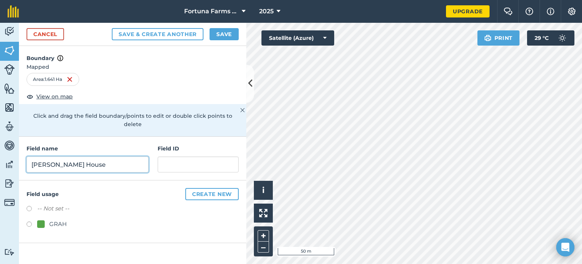
type input "Gibson House"
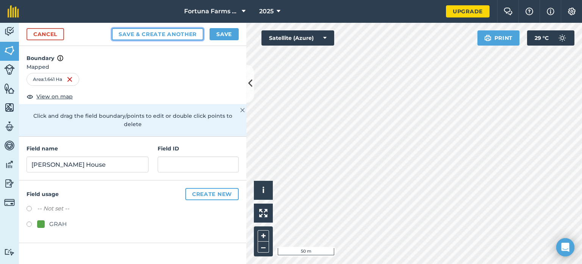
click at [168, 35] on button "Save & Create Another" at bounding box center [158, 34] width 92 height 12
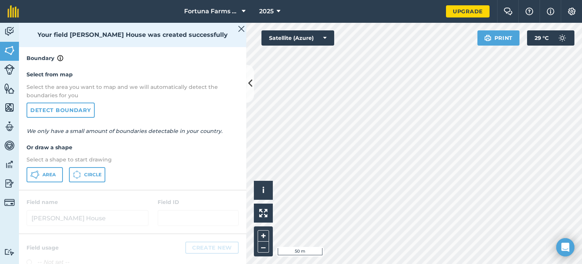
click at [225, 146] on div "Activity Fields Livestock Features Maps Team Vehicles Data Reporting Billing Tu…" at bounding box center [291, 143] width 582 height 241
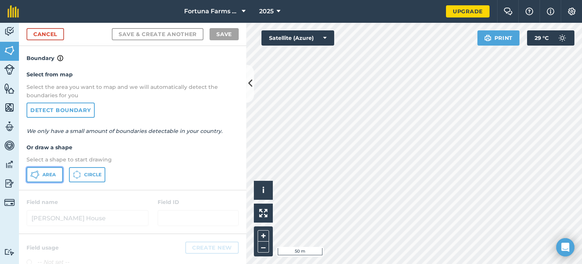
click at [39, 176] on button "Area" at bounding box center [45, 174] width 36 height 15
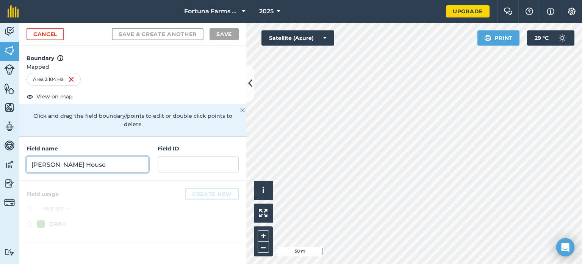
click at [46, 157] on input "Gibson House" at bounding box center [88, 164] width 122 height 16
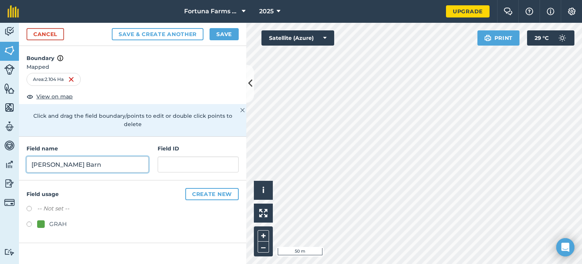
type input "Gibson Barn"
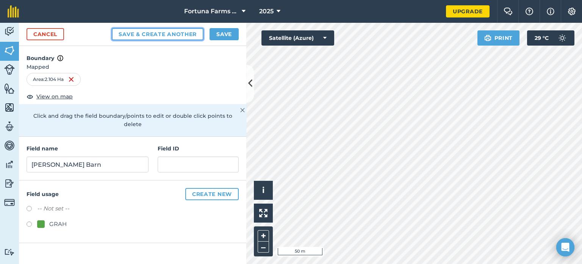
click at [159, 34] on button "Save & Create Another" at bounding box center [158, 34] width 92 height 12
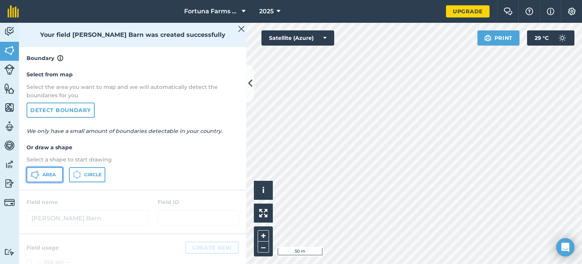
drag, startPoint x: 44, startPoint y: 176, endPoint x: 47, endPoint y: 172, distance: 4.9
click at [44, 175] on span "Area" at bounding box center [48, 174] width 13 height 6
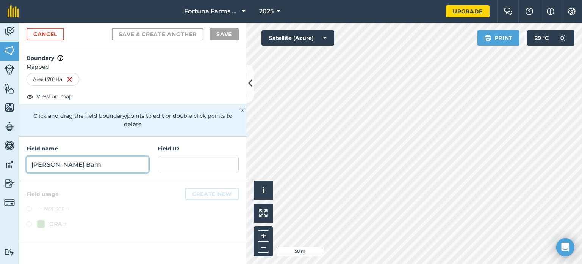
click at [36, 156] on input "Gibson Barn" at bounding box center [88, 164] width 122 height 16
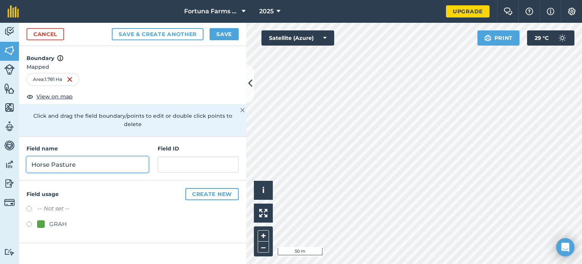
type input "Horse Pasture"
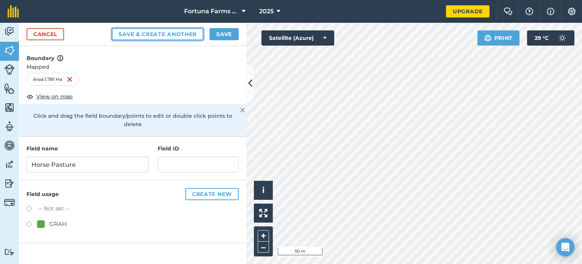
click at [143, 35] on button "Save & Create Another" at bounding box center [158, 34] width 92 height 12
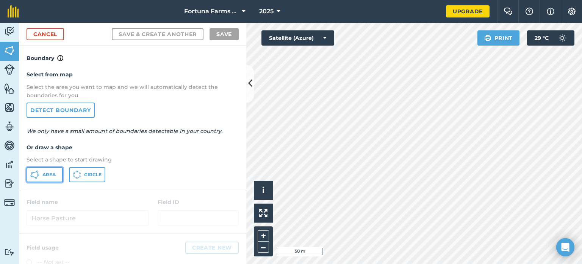
click at [42, 176] on span "Area" at bounding box center [48, 174] width 13 height 6
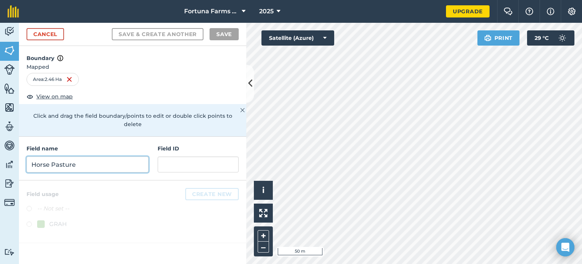
click at [34, 156] on input "Horse Pasture" at bounding box center [88, 164] width 122 height 16
type input "B"
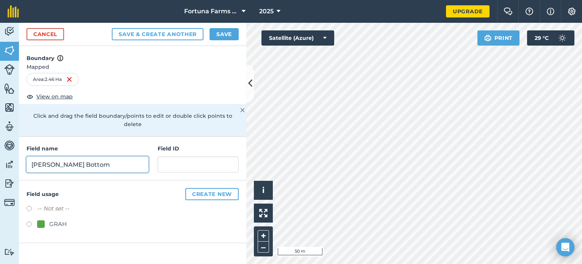
type input "Gibson Bottom"
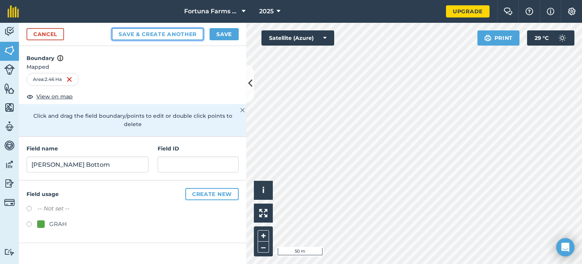
click at [145, 35] on button "Save & Create Another" at bounding box center [158, 34] width 92 height 12
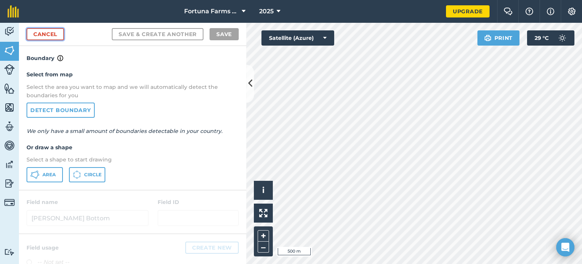
click at [45, 36] on link "Cancel" at bounding box center [46, 34] width 38 height 12
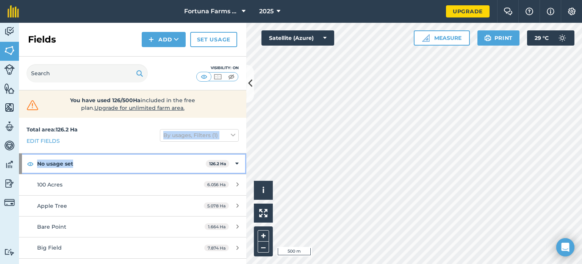
drag, startPoint x: 112, startPoint y: 163, endPoint x: 100, endPoint y: 126, distance: 39.9
click at [100, 126] on div "Total area : 126.2 Ha Edit fields By usages, Filters (1) No usage set 126.2 Ha …" at bounding box center [133, 191] width 228 height 146
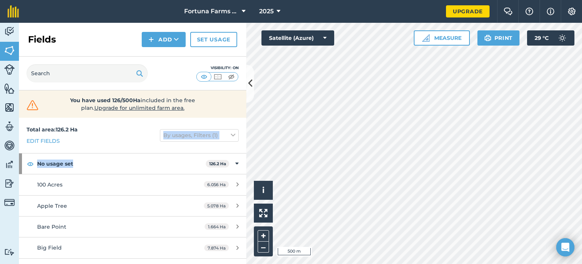
click at [119, 139] on div "Total area : 126.2 Ha Edit fields By usages, Filters (1)" at bounding box center [133, 135] width 228 height 35
click at [252, 88] on icon at bounding box center [250, 83] width 4 height 13
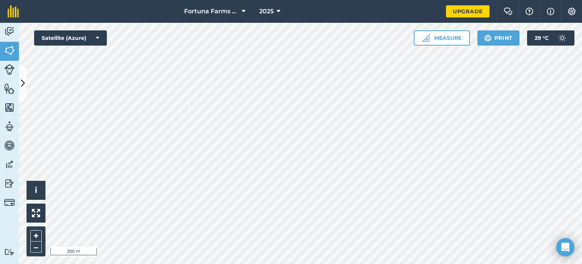
click at [248, 263] on html "Fortuna Farms Ltd 2025 Upgrade Farm Chat Help Info Settings Map printing is not…" at bounding box center [291, 132] width 582 height 264
click at [453, 37] on button "Measure" at bounding box center [442, 37] width 56 height 15
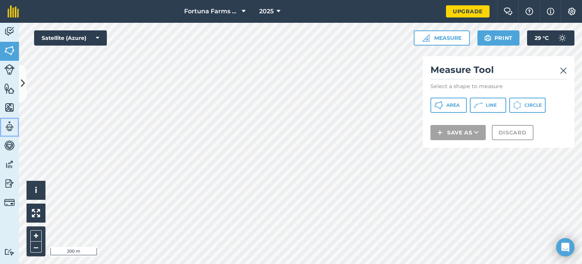
click at [6, 124] on img at bounding box center [9, 126] width 11 height 11
click at [21, 88] on icon at bounding box center [23, 83] width 4 height 13
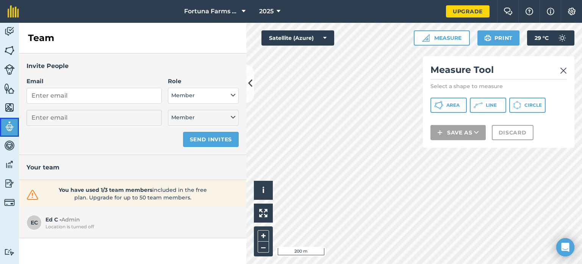
click at [7, 128] on img at bounding box center [9, 126] width 11 height 11
click at [10, 70] on img at bounding box center [9, 69] width 11 height 11
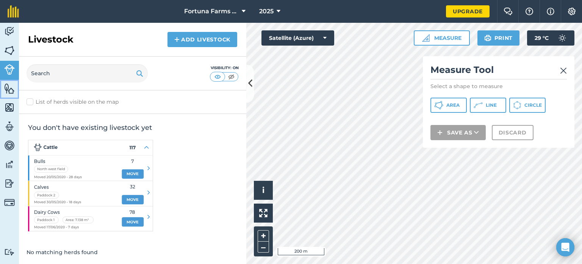
click at [12, 90] on img at bounding box center [9, 88] width 11 height 11
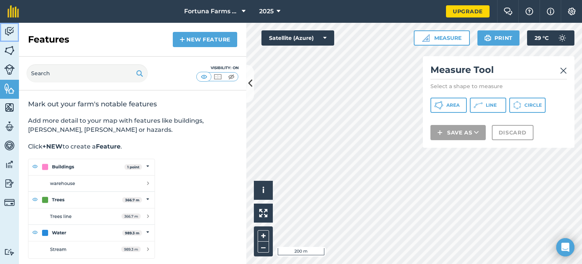
click at [5, 31] on img at bounding box center [9, 31] width 11 height 11
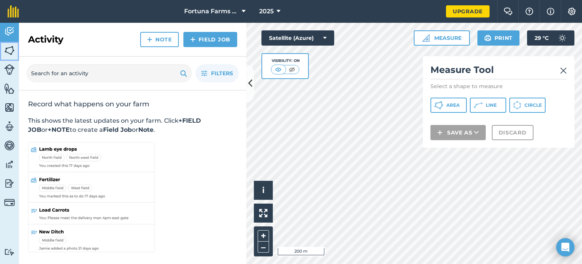
click at [11, 51] on img at bounding box center [9, 50] width 11 height 11
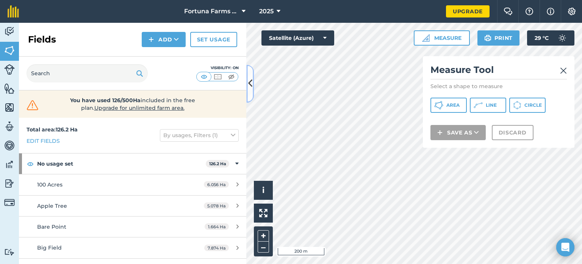
click at [252, 86] on icon at bounding box center [250, 83] width 4 height 13
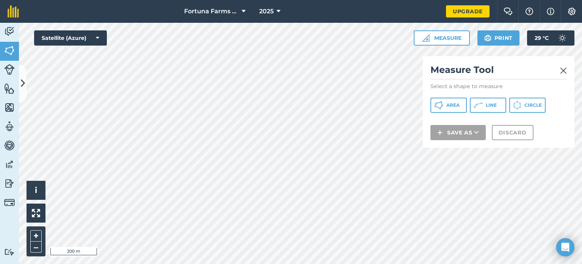
click at [570, 71] on div "Measure Tool Select a shape to measure Area Line Circle Save as Discard" at bounding box center [499, 101] width 152 height 91
click at [563, 71] on img at bounding box center [563, 70] width 7 height 9
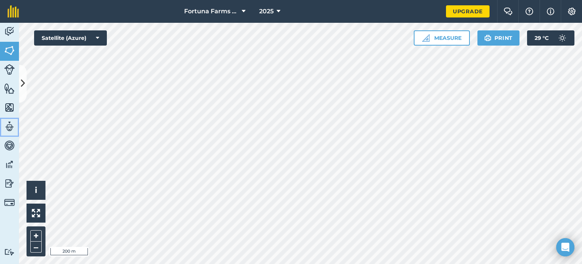
click at [9, 129] on img at bounding box center [9, 126] width 11 height 11
click at [22, 90] on button at bounding box center [23, 83] width 8 height 38
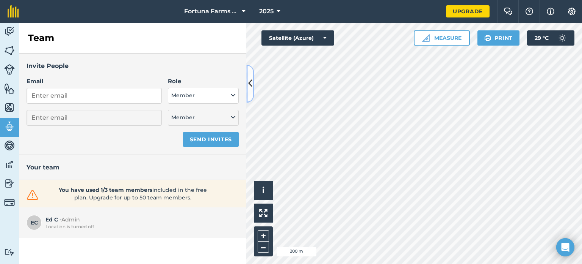
click at [252, 89] on icon at bounding box center [250, 83] width 4 height 13
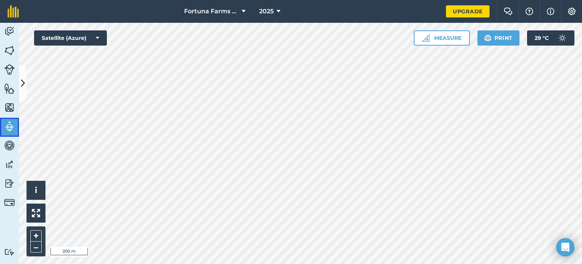
click at [12, 124] on img at bounding box center [9, 126] width 11 height 11
click at [19, 91] on button at bounding box center [23, 83] width 8 height 38
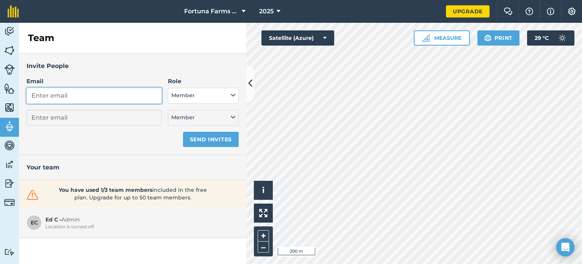
click at [74, 96] on input "Email" at bounding box center [94, 96] width 135 height 16
type input "w"
select select "MEMBER"
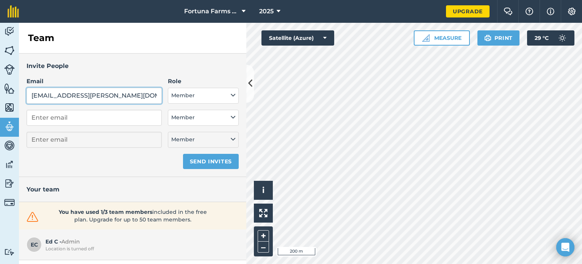
type input "wildcrop@shaw.ca"
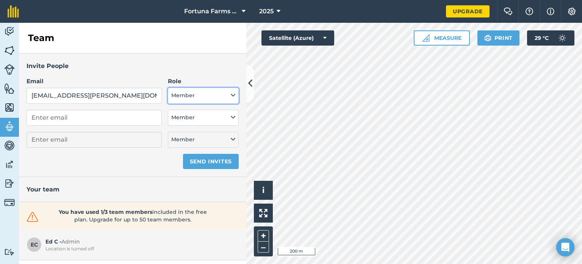
click at [235, 95] on icon at bounding box center [233, 95] width 5 height 8
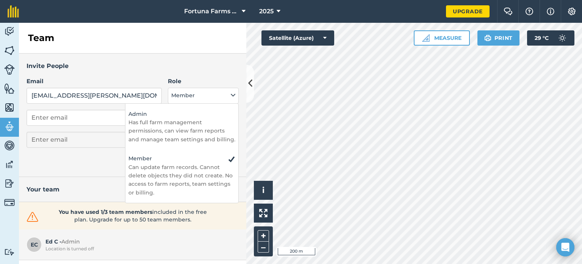
click at [138, 66] on h3 "Invite People" at bounding box center [133, 66] width 212 height 10
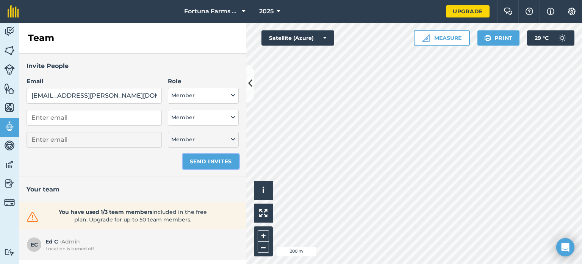
click at [202, 160] on button "Send invites" at bounding box center [211, 161] width 56 height 15
